Goal: Task Accomplishment & Management: Manage account settings

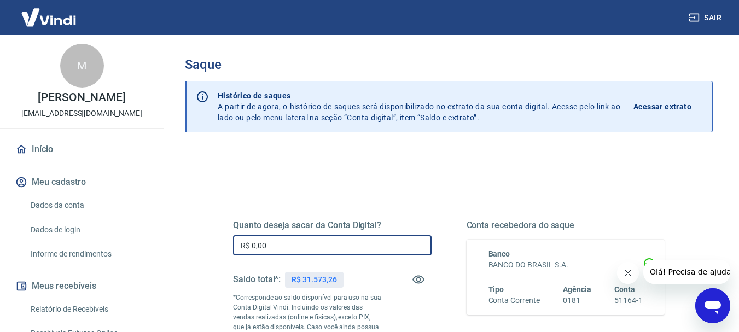
drag, startPoint x: 242, startPoint y: 240, endPoint x: 200, endPoint y: 227, distance: 43.9
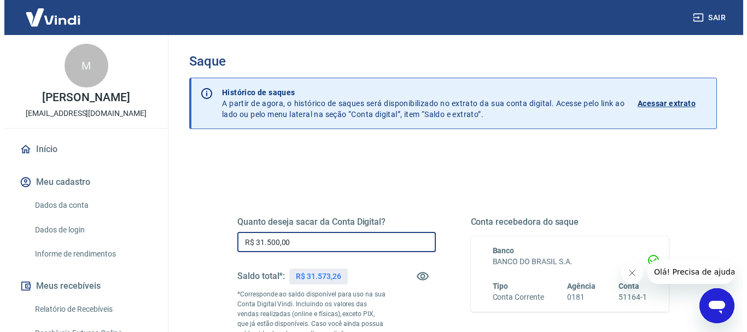
scroll to position [219, 0]
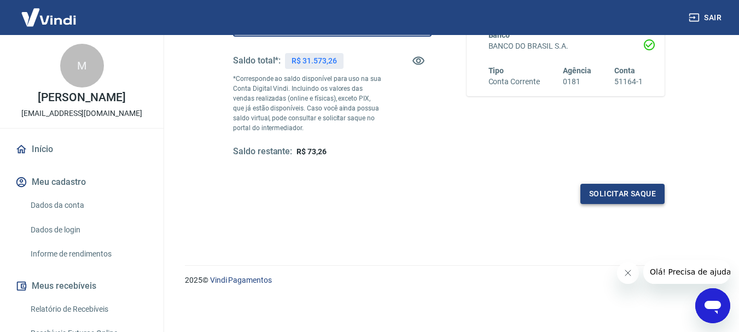
type input "R$ 31.500,00"
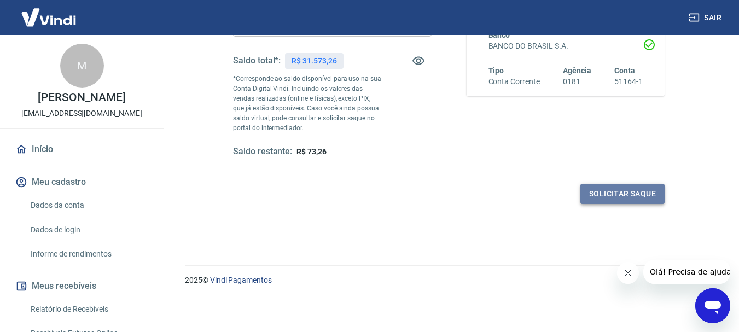
click at [631, 196] on button "Solicitar saque" at bounding box center [622, 194] width 84 height 20
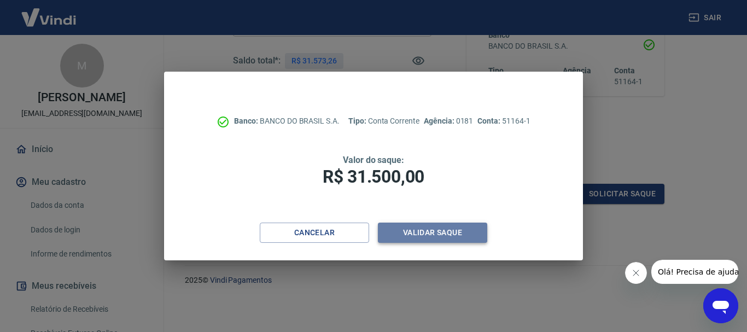
click at [446, 228] on button "Validar saque" at bounding box center [432, 233] width 109 height 20
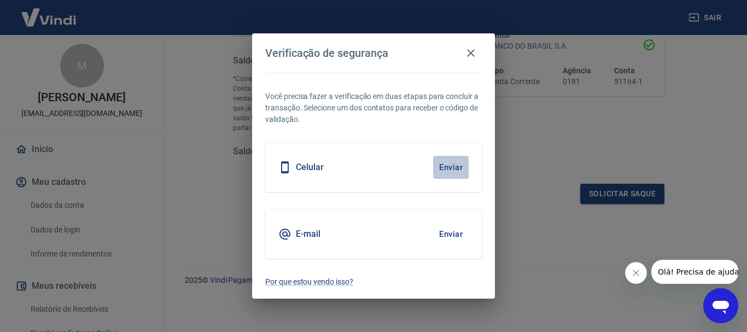
click at [449, 164] on button "Enviar" at bounding box center [451, 167] width 36 height 23
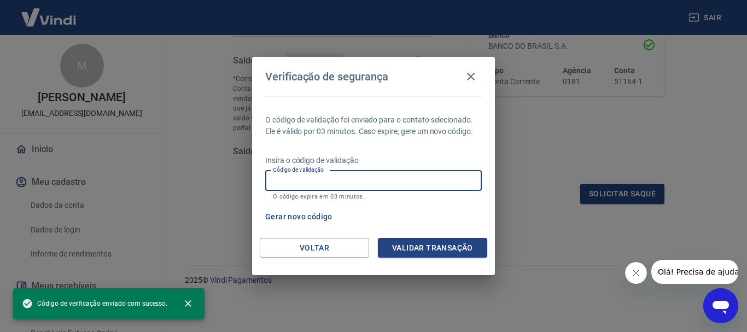
click at [362, 184] on input "Código de validação" at bounding box center [373, 181] width 217 height 20
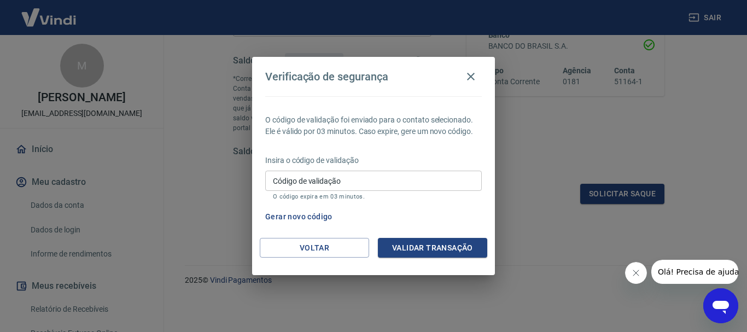
click at [254, 196] on div "O código de validação foi enviado para o contato selecionado. Ele é válido por …" at bounding box center [373, 167] width 243 height 142
click at [305, 218] on button "Gerar novo código" at bounding box center [299, 217] width 76 height 20
click at [317, 217] on button "Gerar novo código" at bounding box center [299, 217] width 76 height 20
click at [316, 247] on button "Voltar" at bounding box center [314, 248] width 109 height 20
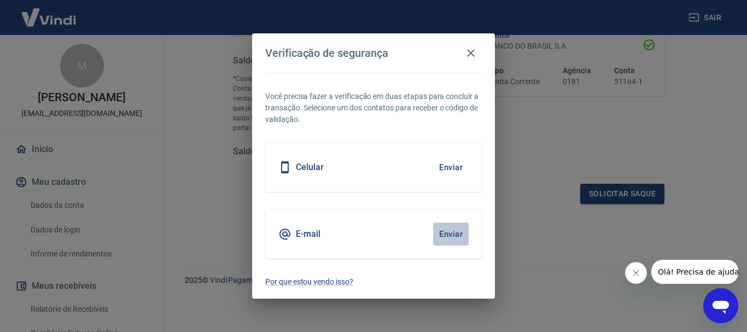
click at [444, 233] on button "Enviar" at bounding box center [451, 234] width 36 height 23
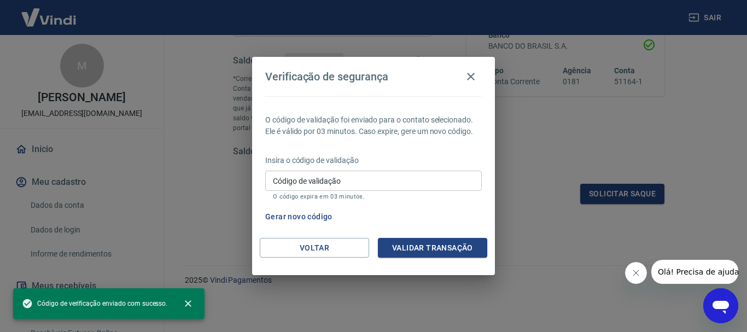
click at [324, 181] on div "Código de validação Código de validação O código expira em 03 minutos." at bounding box center [373, 186] width 217 height 30
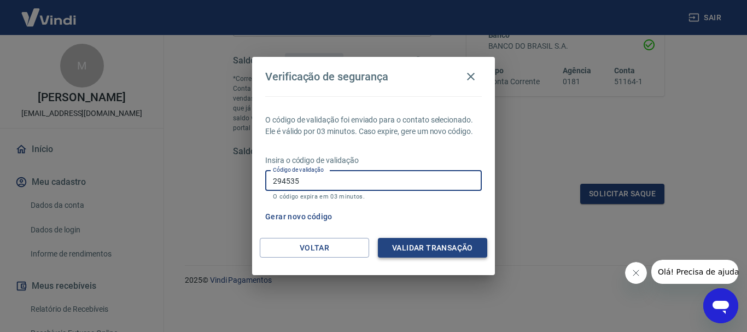
type input "294535"
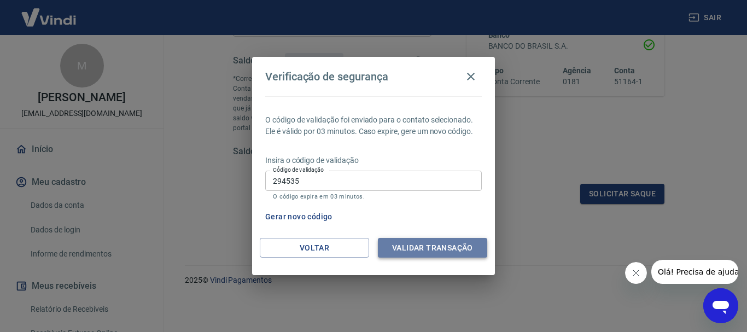
click at [451, 246] on button "Validar transação" at bounding box center [432, 248] width 109 height 20
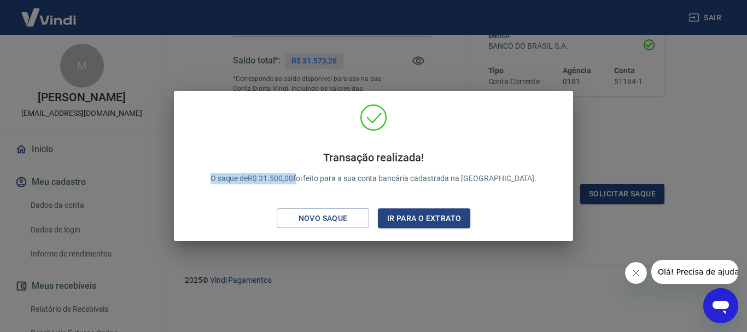
drag, startPoint x: 307, startPoint y: 182, endPoint x: 228, endPoint y: 182, distance: 79.3
click at [228, 182] on div "Transação realizada! O saque de R$ 31.500,00 foi feito para a sua conta bancári…" at bounding box center [373, 167] width 353 height 55
copy p "O saque de R$ 31.500,00"
